Goal: Find specific page/section: Find specific page/section

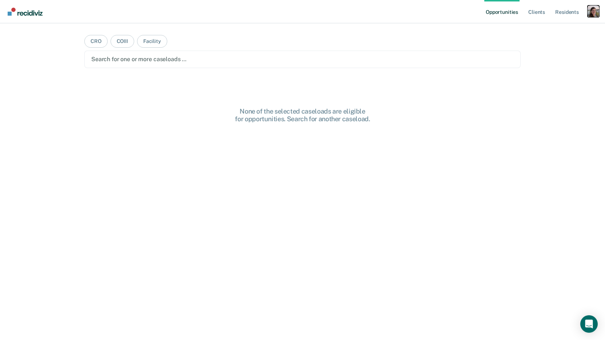
click at [594, 10] on div "Profile dropdown button" at bounding box center [594, 11] width 12 height 12
click at [567, 29] on link "Profile" at bounding box center [564, 30] width 59 height 6
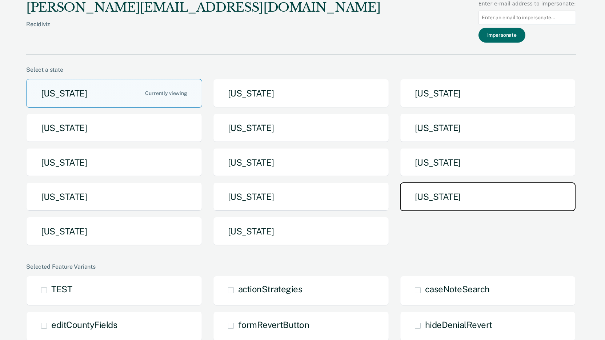
click at [440, 207] on button "[US_STATE]" at bounding box center [488, 196] width 176 height 29
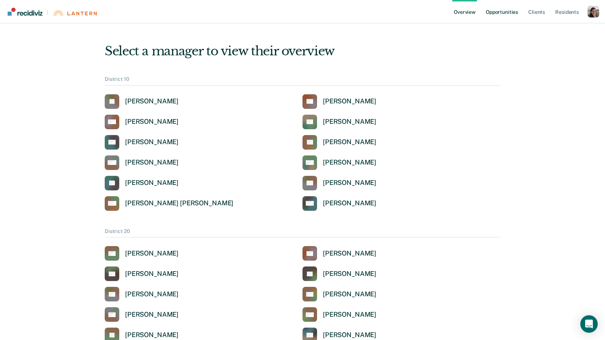
click at [508, 14] on link "Opportunities" at bounding box center [501, 11] width 35 height 23
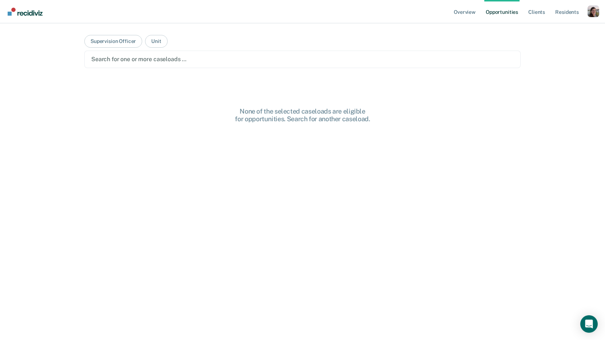
click at [162, 61] on div at bounding box center [302, 59] width 423 height 8
click at [116, 42] on button "Supervision Officer" at bounding box center [113, 41] width 58 height 13
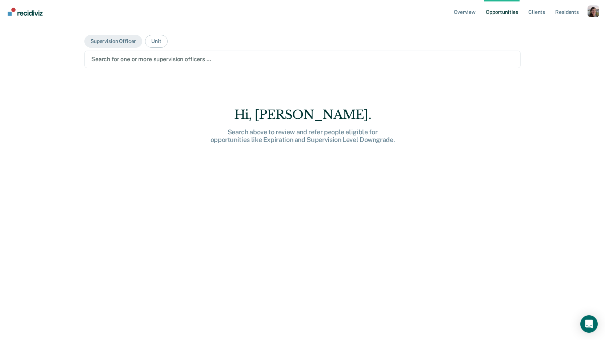
click at [120, 63] on div at bounding box center [302, 59] width 423 height 8
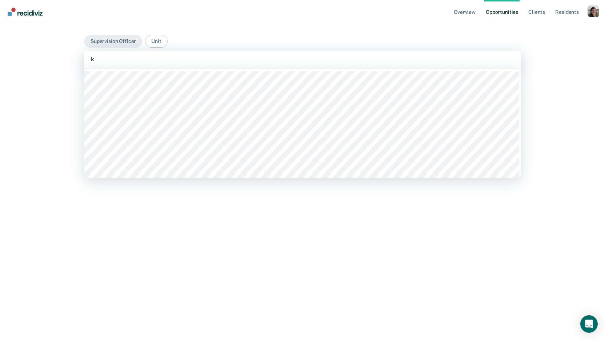
type input "kr"
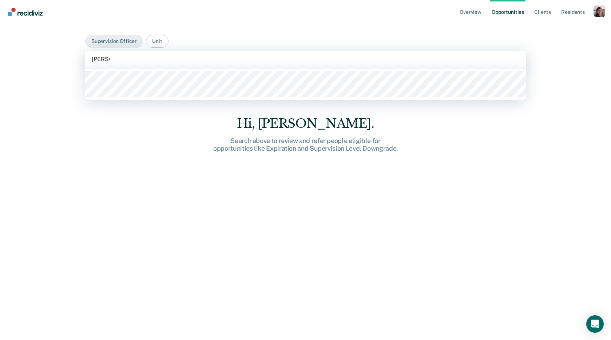
type input "[PERSON_NAME]"
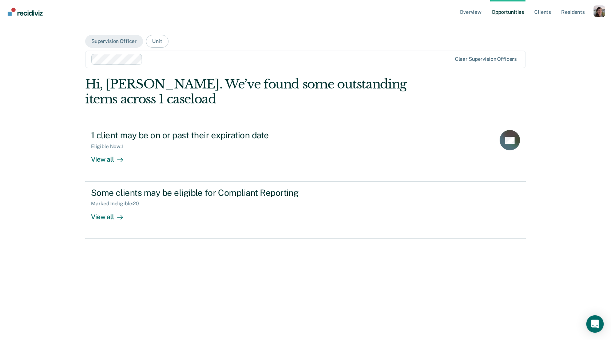
click at [19, 149] on div "Overview Opportunities Client s Resident s Profile How it works Go to Pathways …" at bounding box center [305, 170] width 611 height 340
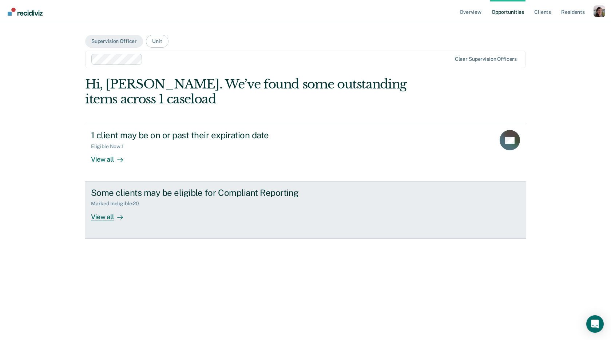
click at [104, 215] on div "View all" at bounding box center [111, 214] width 41 height 14
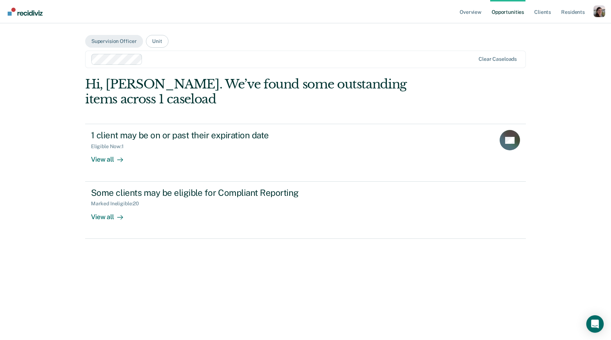
click at [588, 63] on div "Overview Opportunities Client s Resident s Profile How it works Go to Pathways …" at bounding box center [305, 170] width 611 height 340
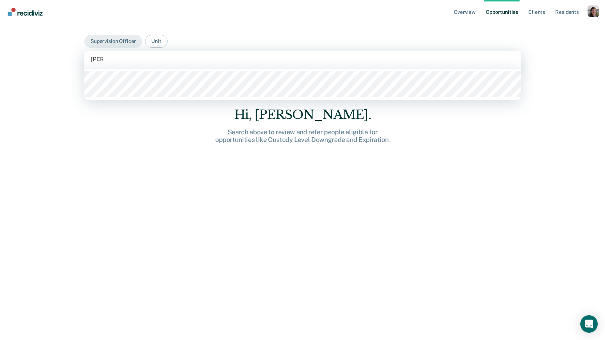
type input "[PERSON_NAME]"
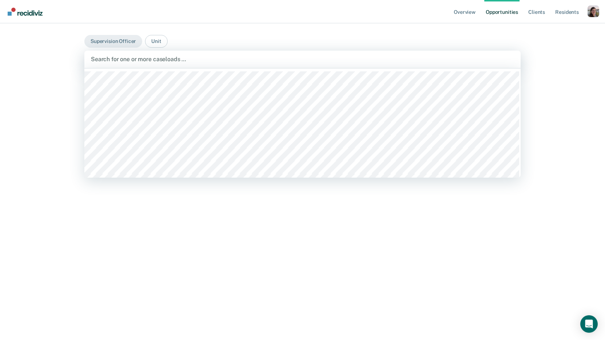
click at [135, 59] on div at bounding box center [302, 59] width 423 height 8
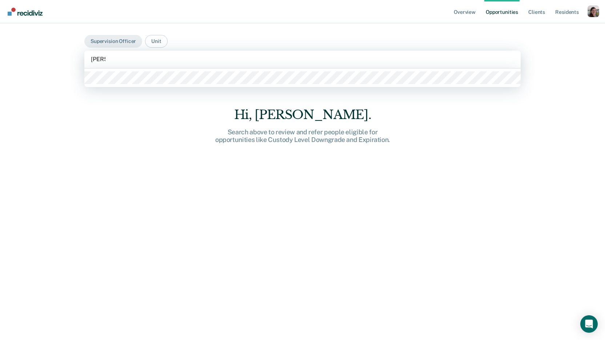
type input "[PERSON_NAME]"
